Goal: Transaction & Acquisition: Purchase product/service

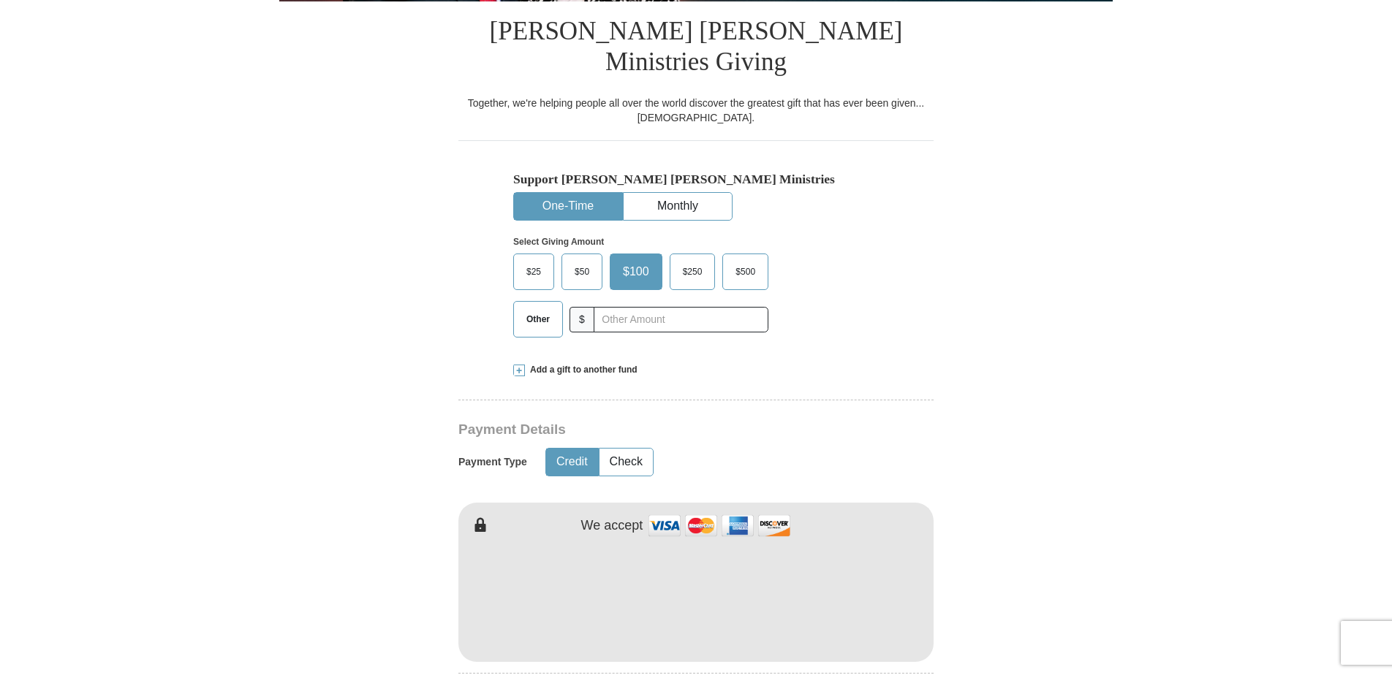
scroll to position [389, 0]
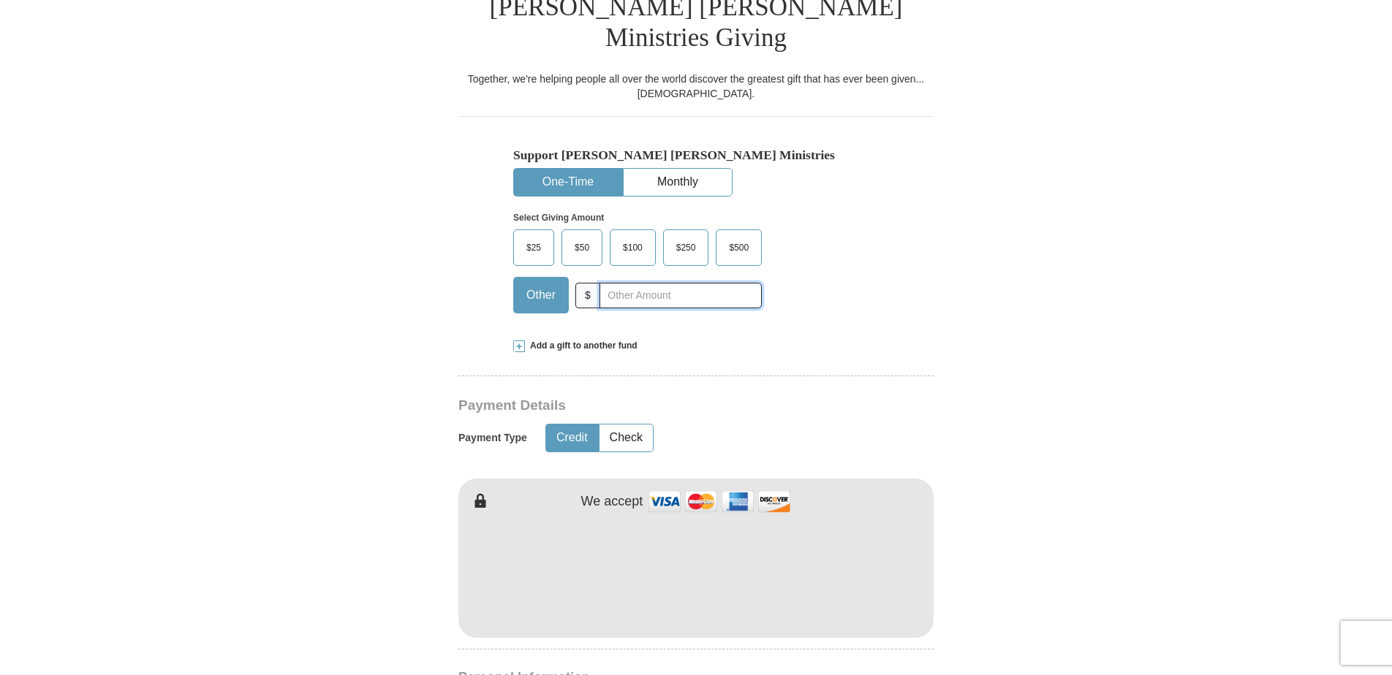
click at [605, 283] on input "text" at bounding box center [680, 296] width 162 height 26
type input "5.00"
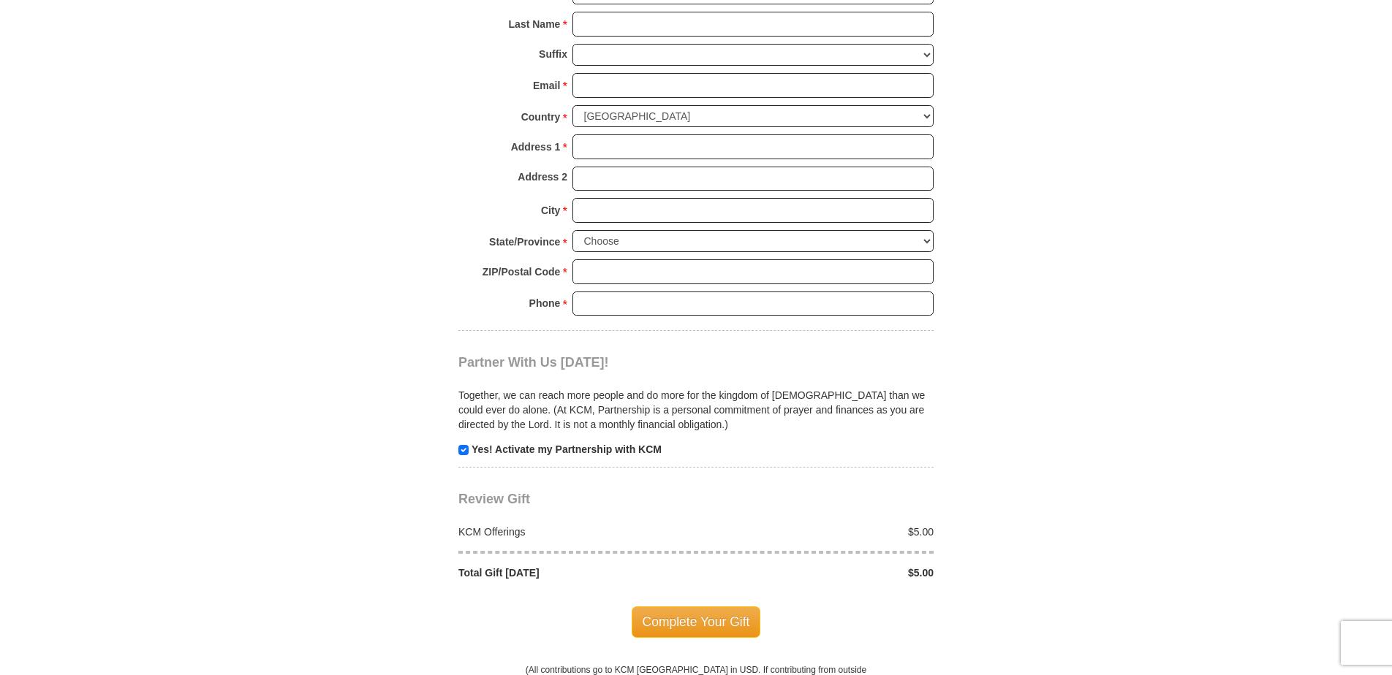
scroll to position [1176, 0]
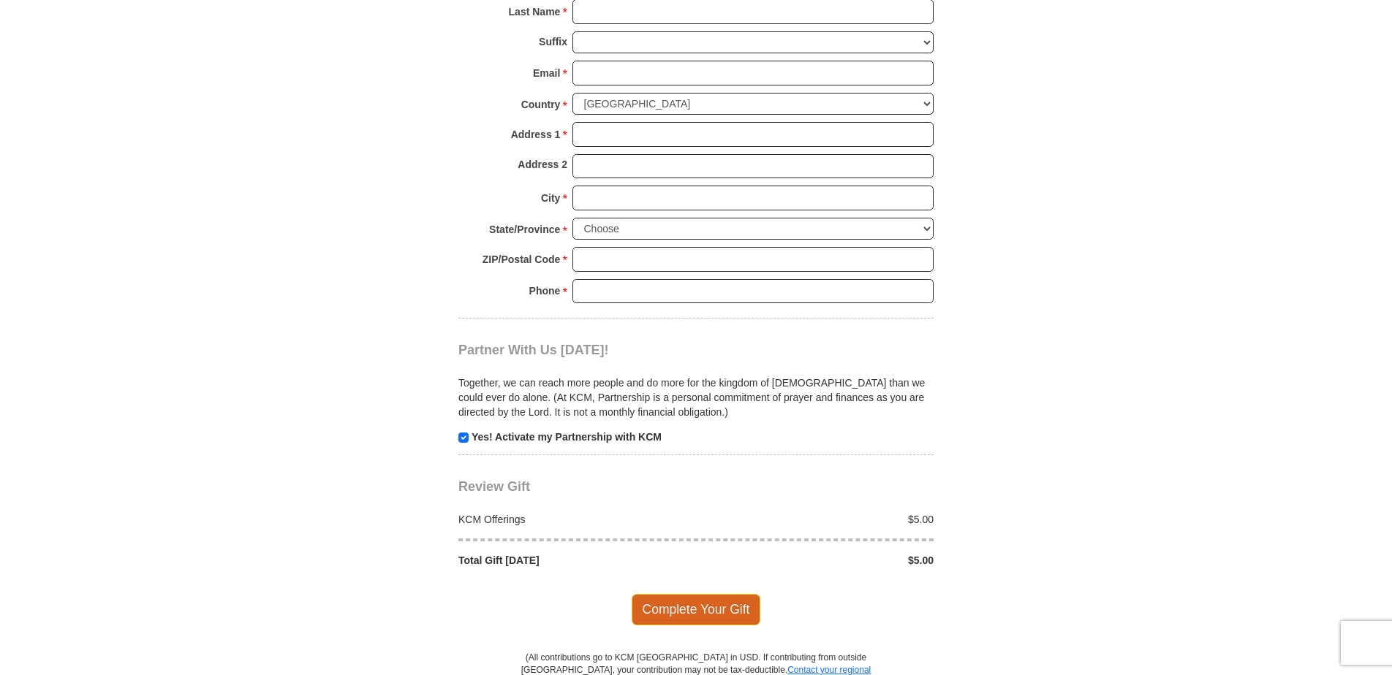
click at [658, 594] on span "Complete Your Gift" at bounding box center [696, 609] width 129 height 31
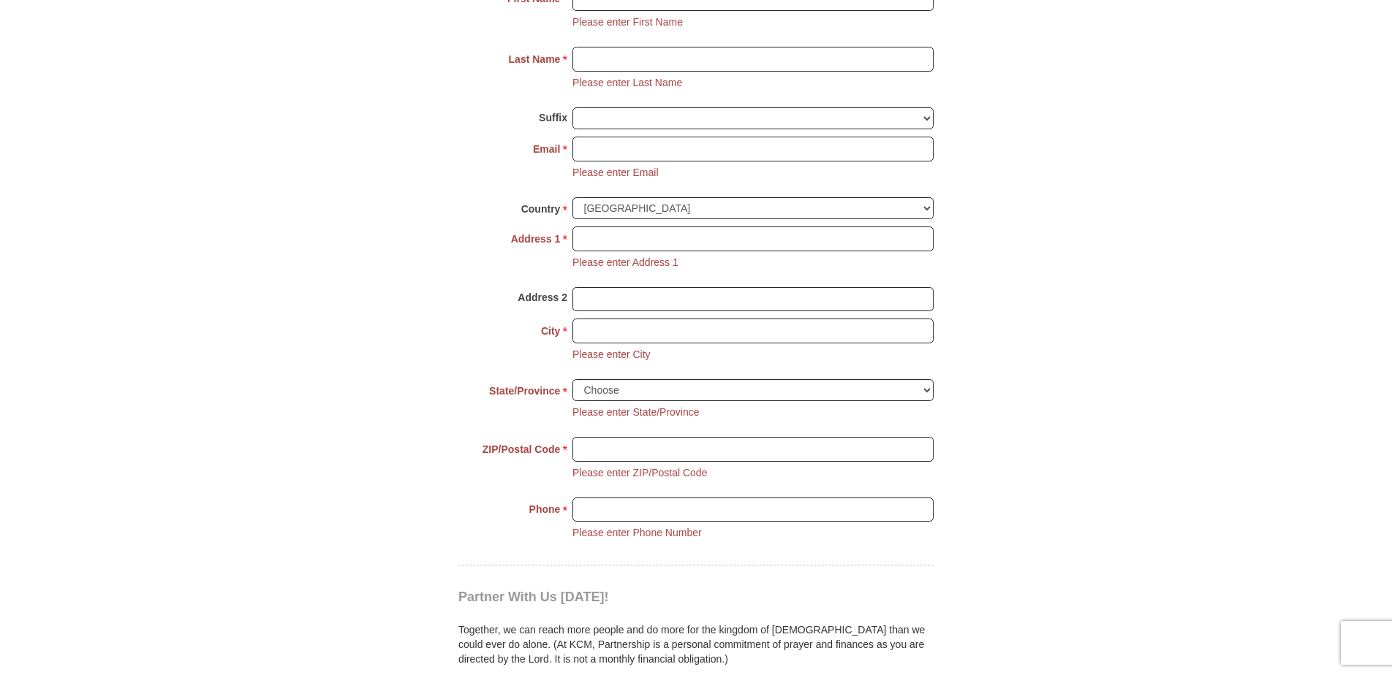
scroll to position [1102, 0]
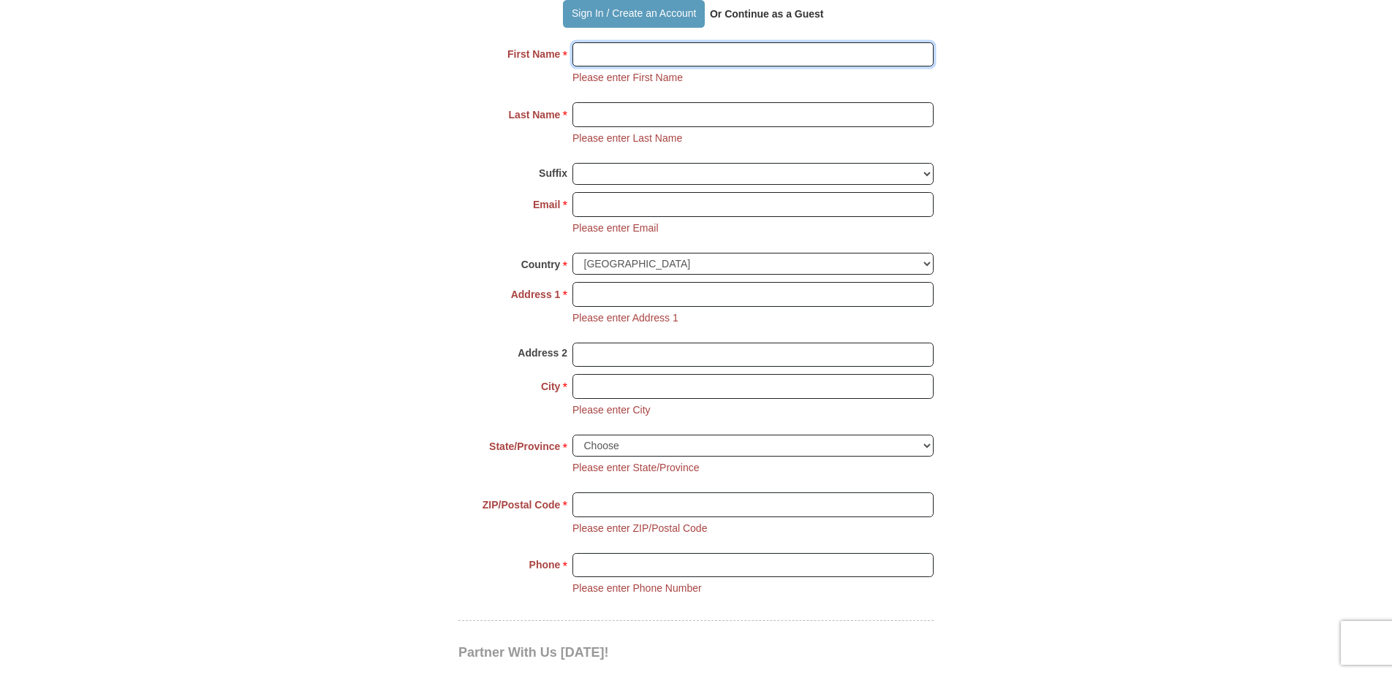
click at [575, 42] on input "First Name *" at bounding box center [752, 54] width 361 height 25
type input "[PERSON_NAME]"
type input "[PERSON_NAME][EMAIL_ADDRESS][PERSON_NAME][DOMAIN_NAME]"
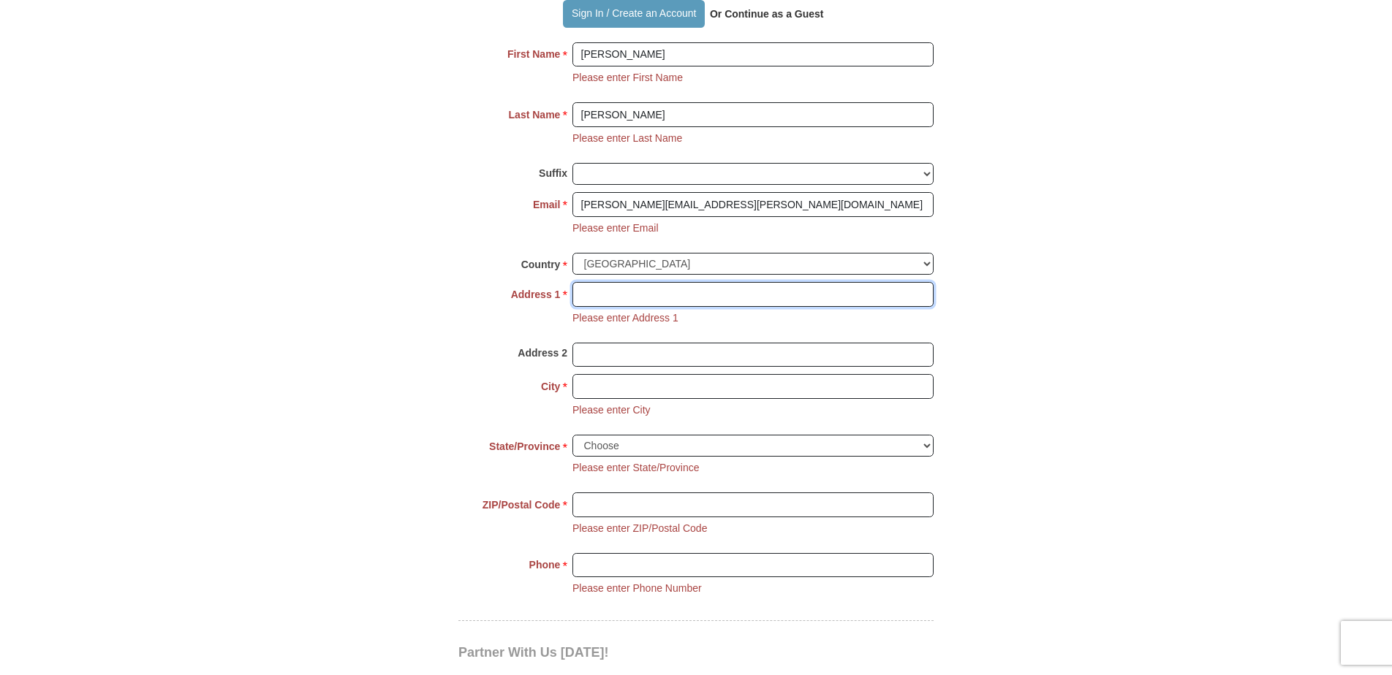
type input "[STREET_ADDRESS][PERSON_NAME]"
type input "B"
type input "HighRidge"
select select "MO"
type input "63049"
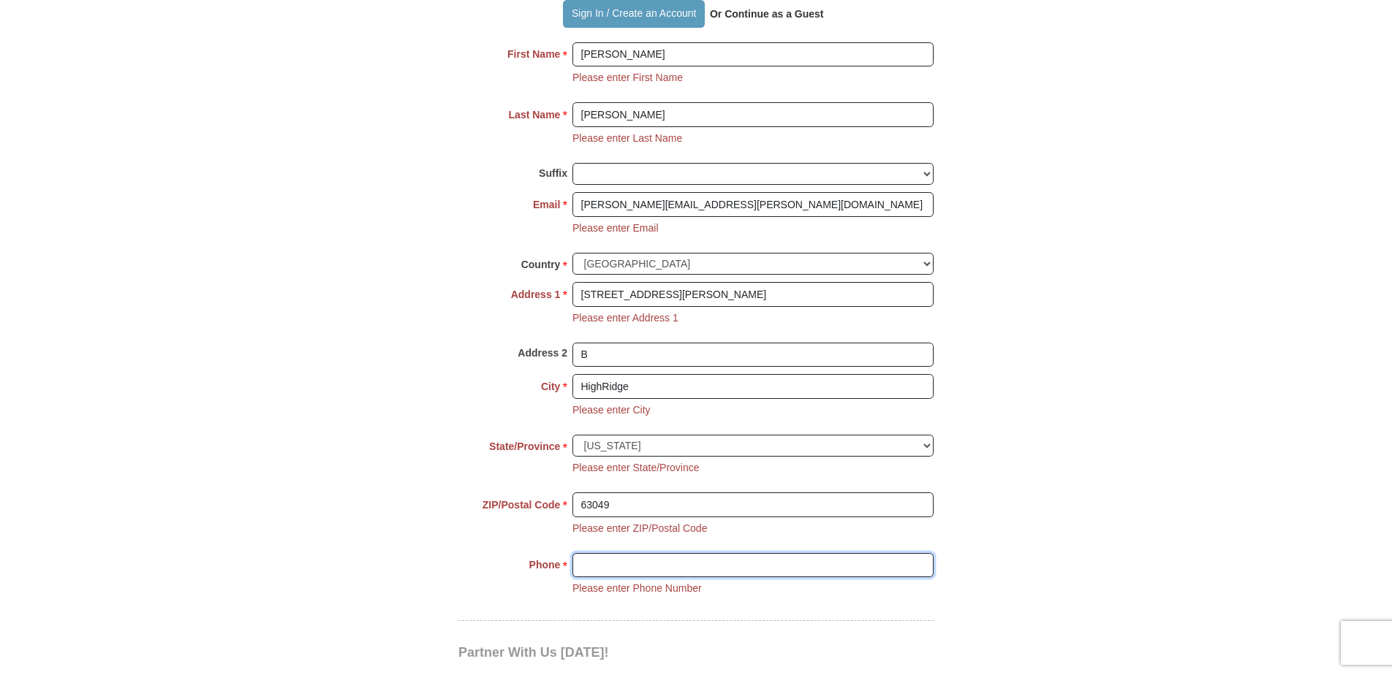
type input "1636373027"
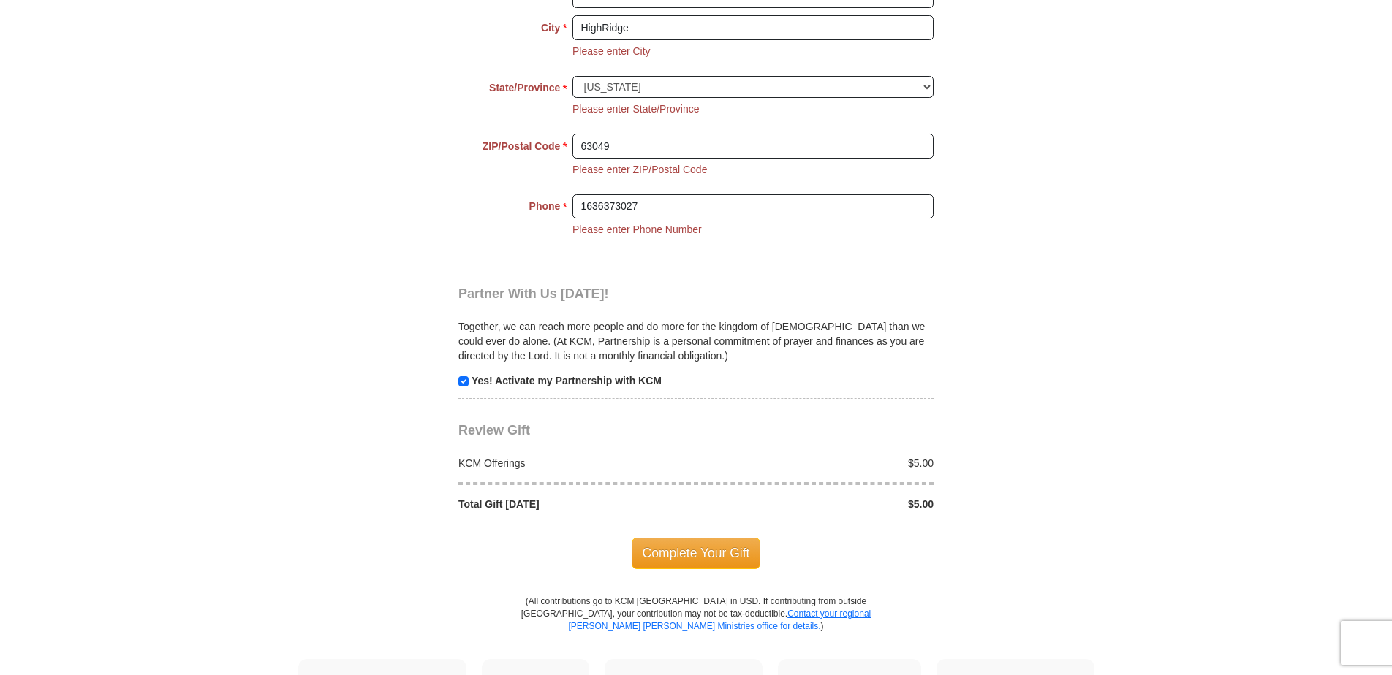
scroll to position [1467, 0]
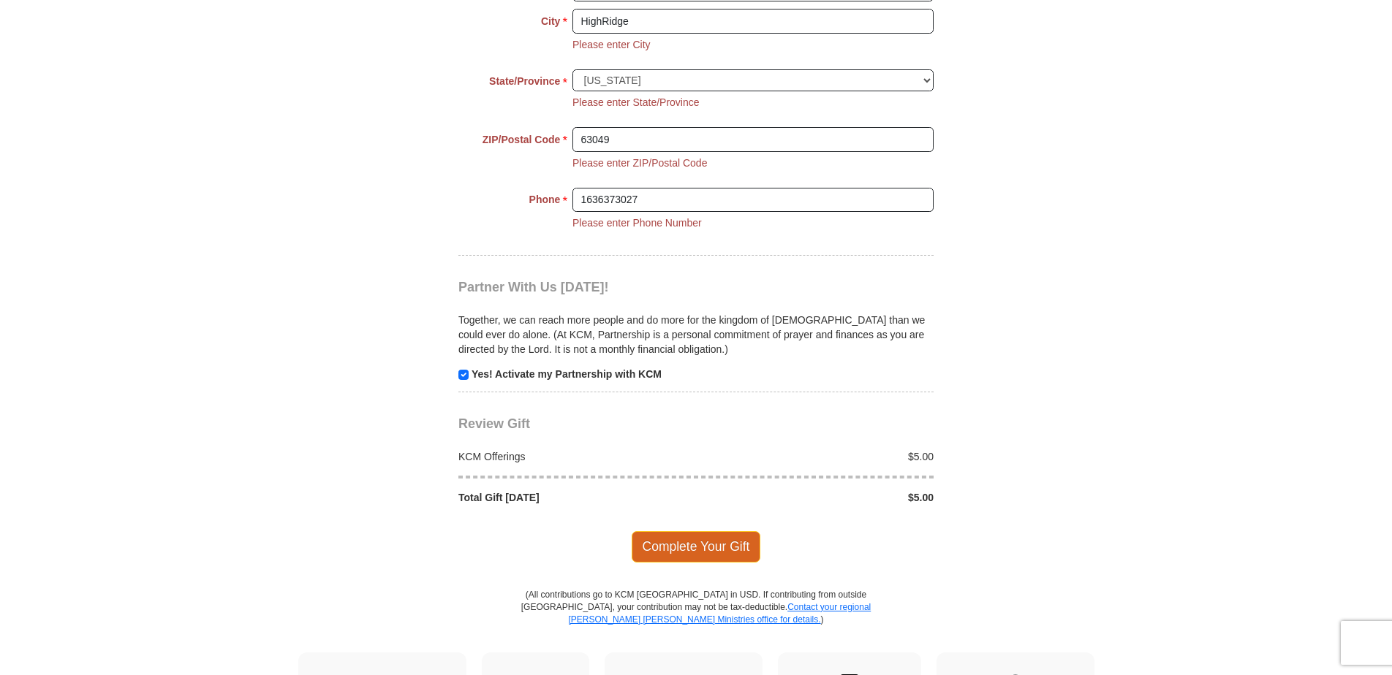
click at [656, 531] on span "Complete Your Gift" at bounding box center [696, 546] width 129 height 31
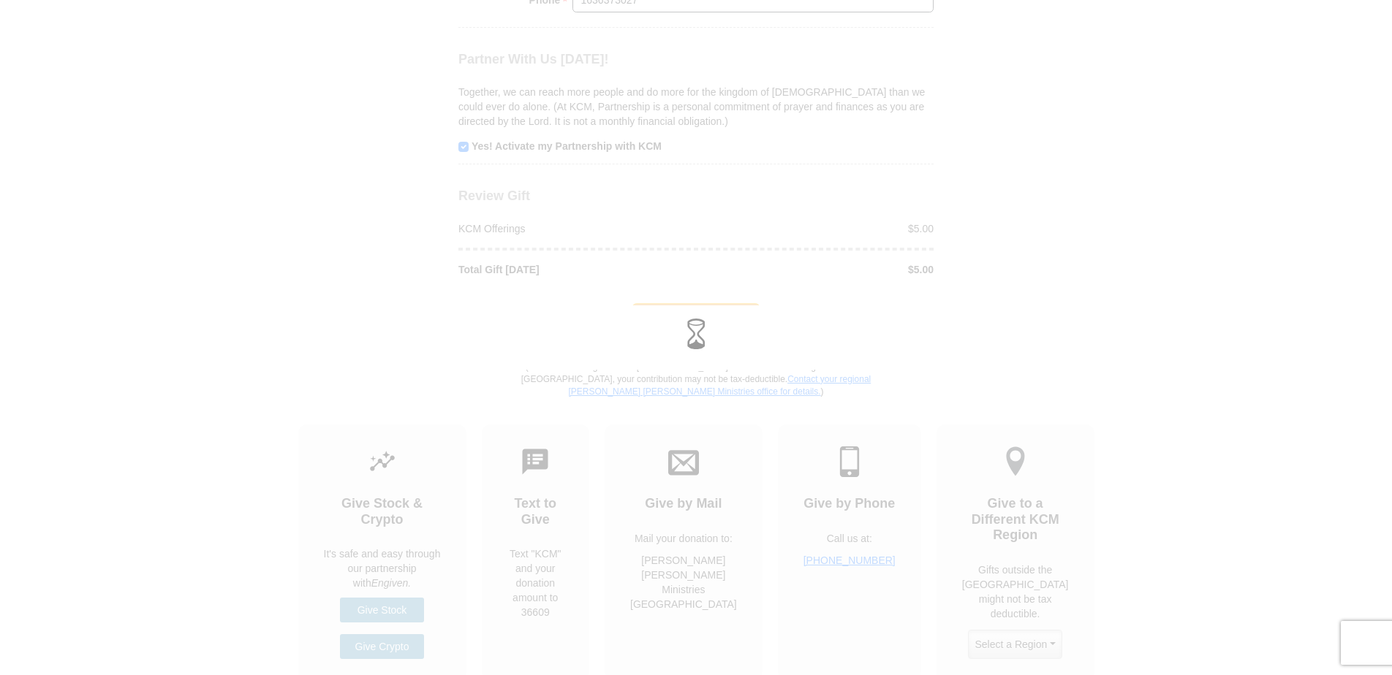
scroll to position [1353, 0]
